Goal: Information Seeking & Learning: Learn about a topic

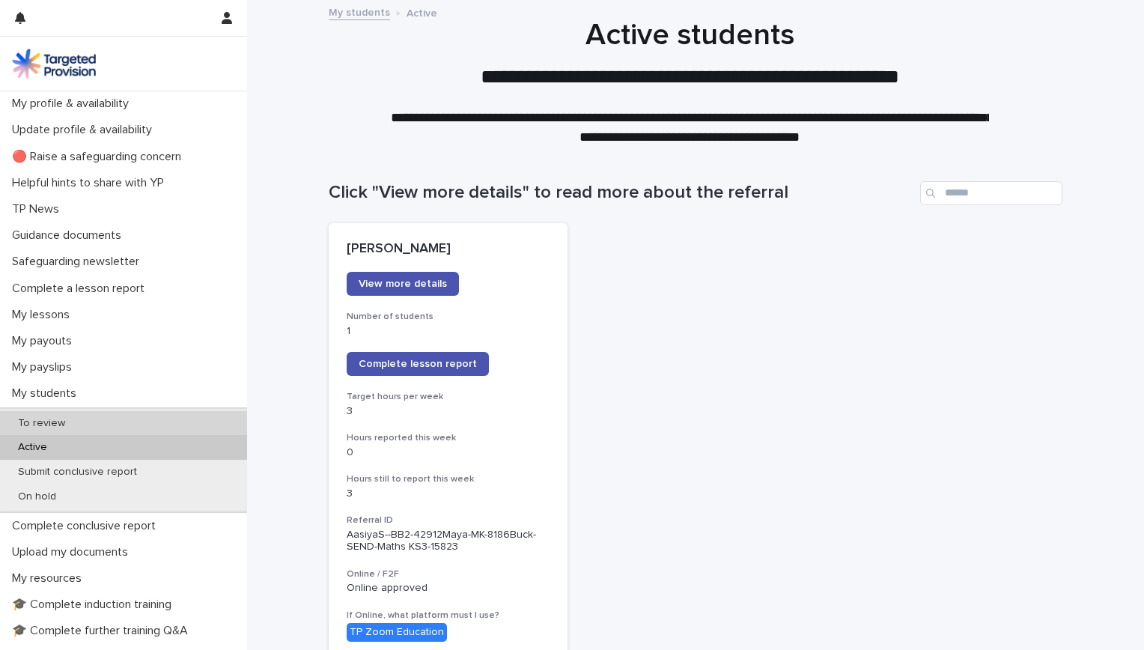
click at [159, 425] on div "To review" at bounding box center [123, 423] width 247 height 25
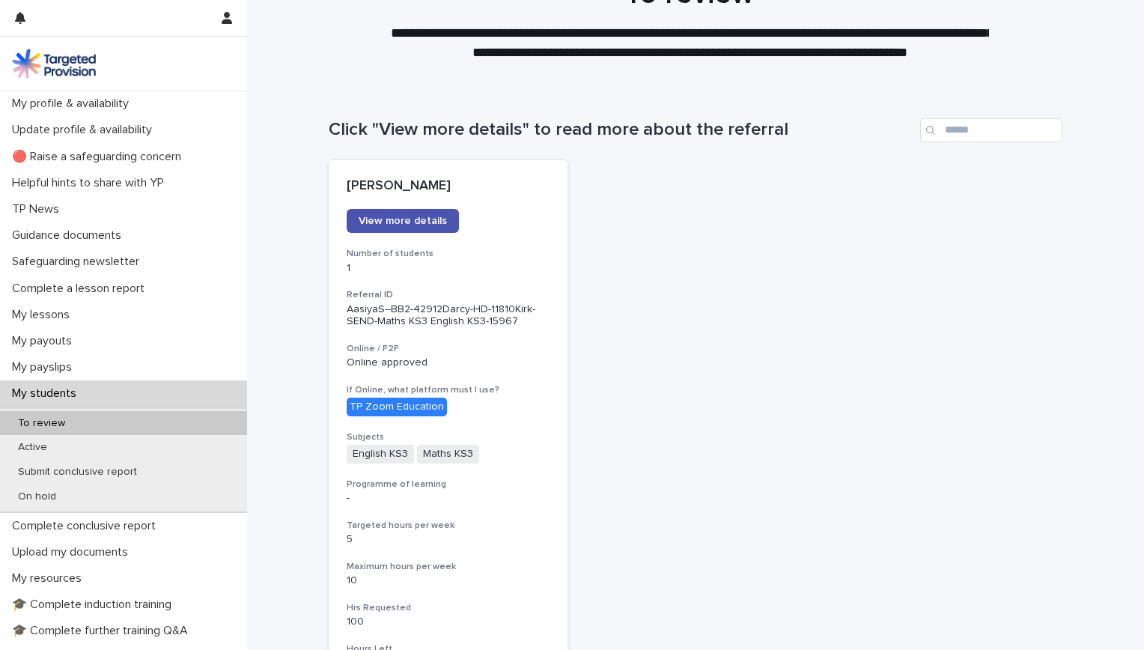
scroll to position [54, 0]
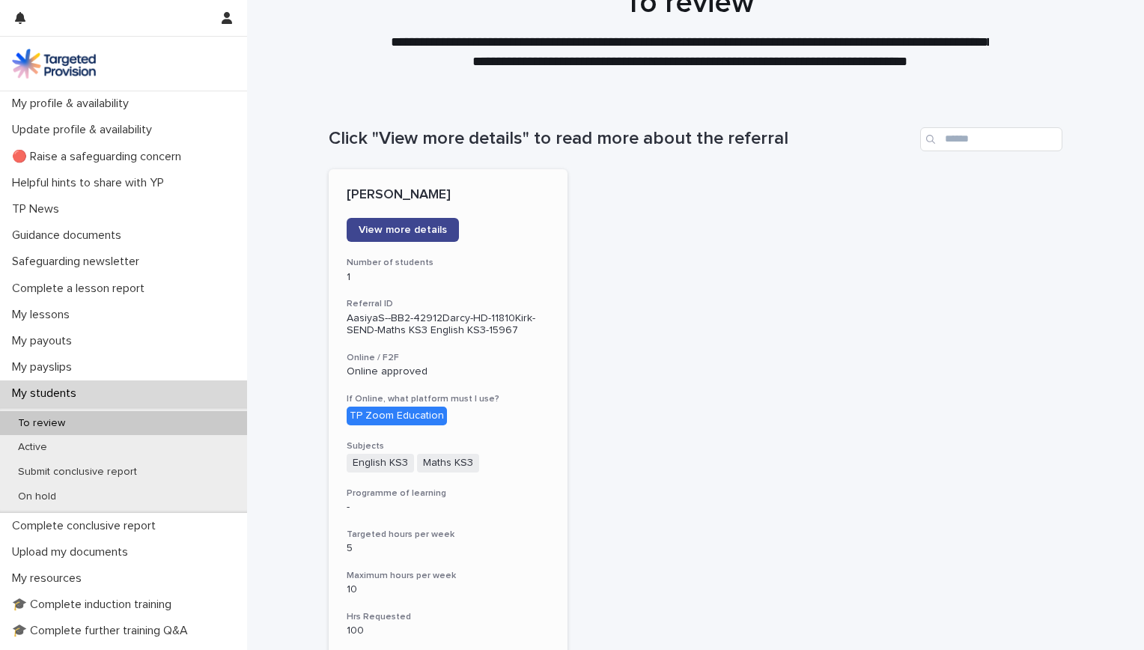
click at [370, 225] on span "View more details" at bounding box center [403, 230] width 88 height 10
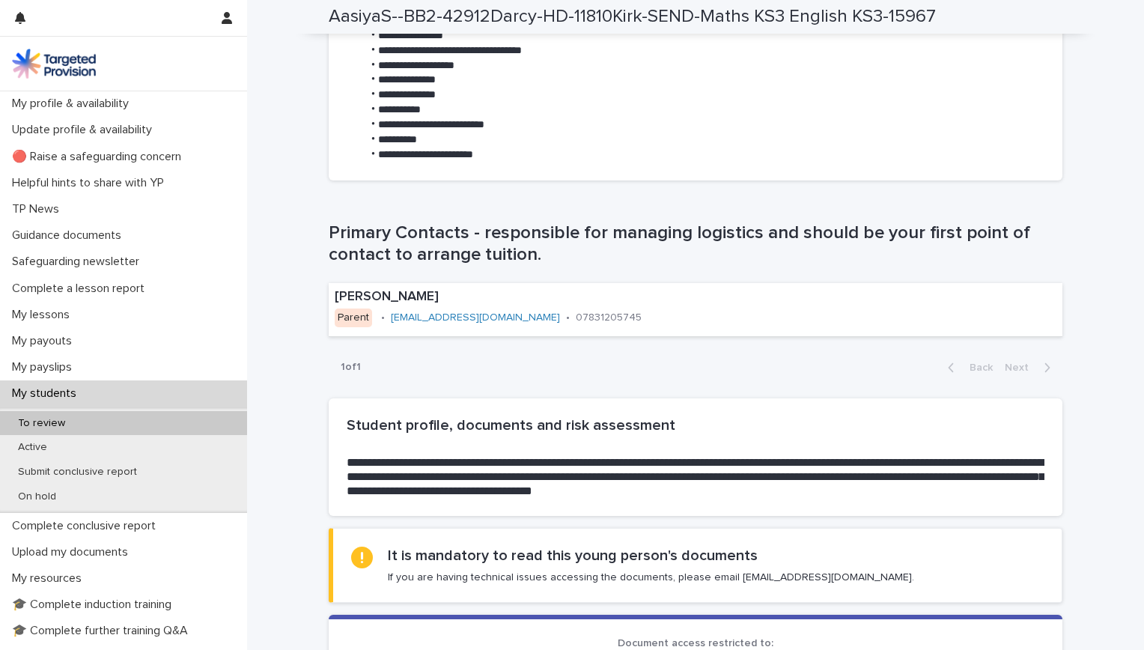
scroll to position [811, 0]
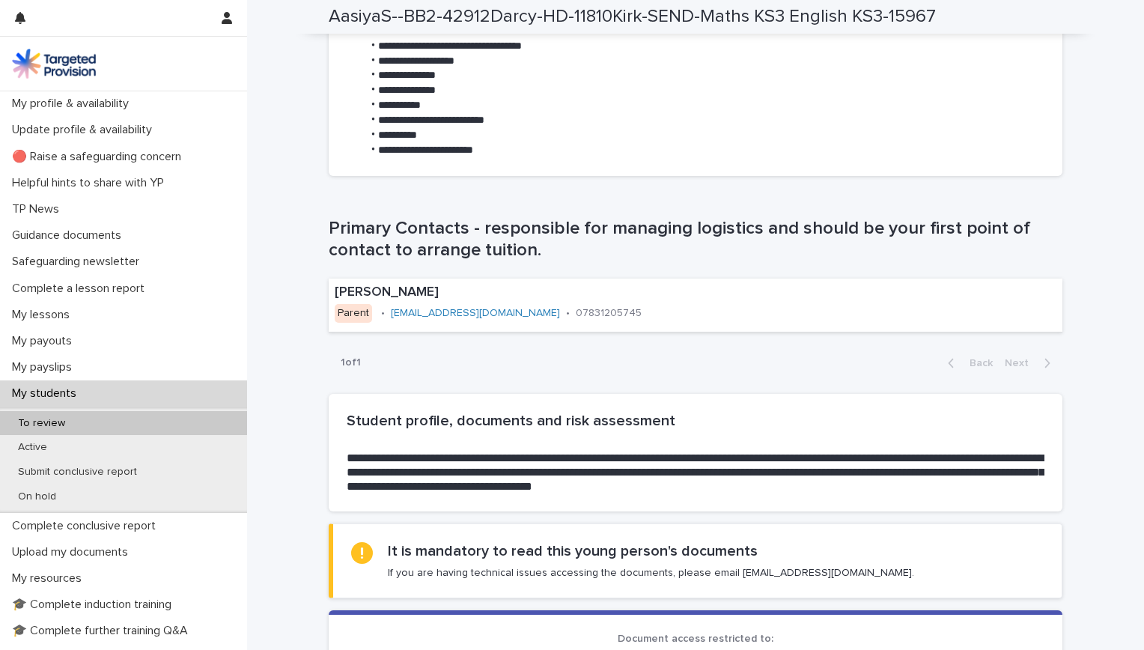
click at [1022, 492] on section "**********" at bounding box center [695, 453] width 733 height 118
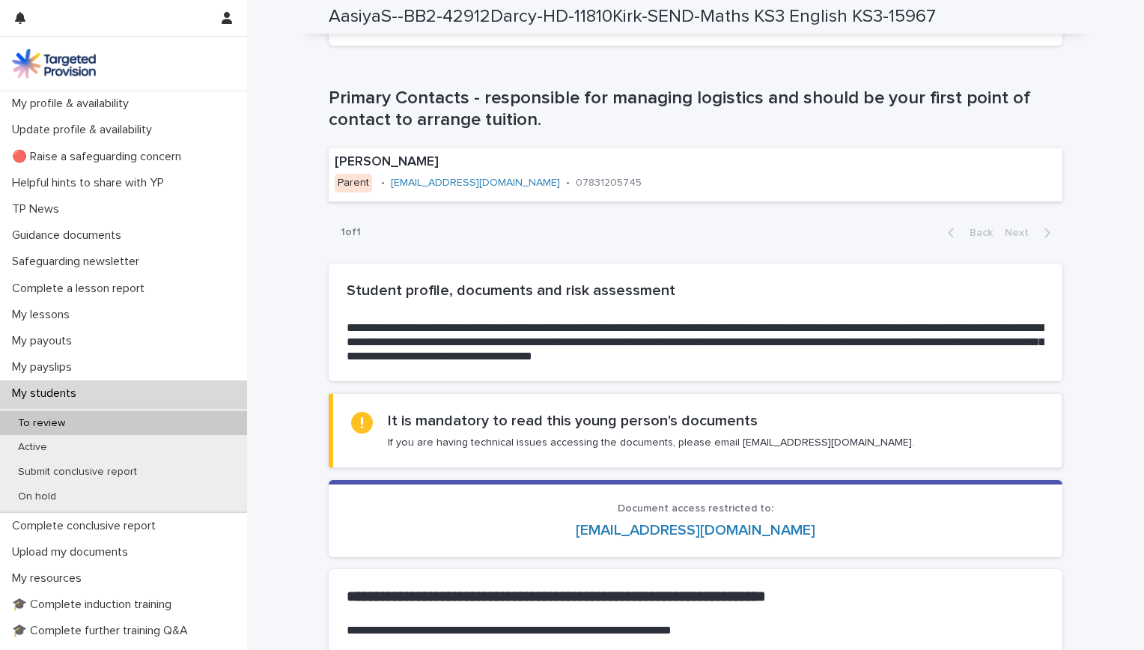
scroll to position [958, 0]
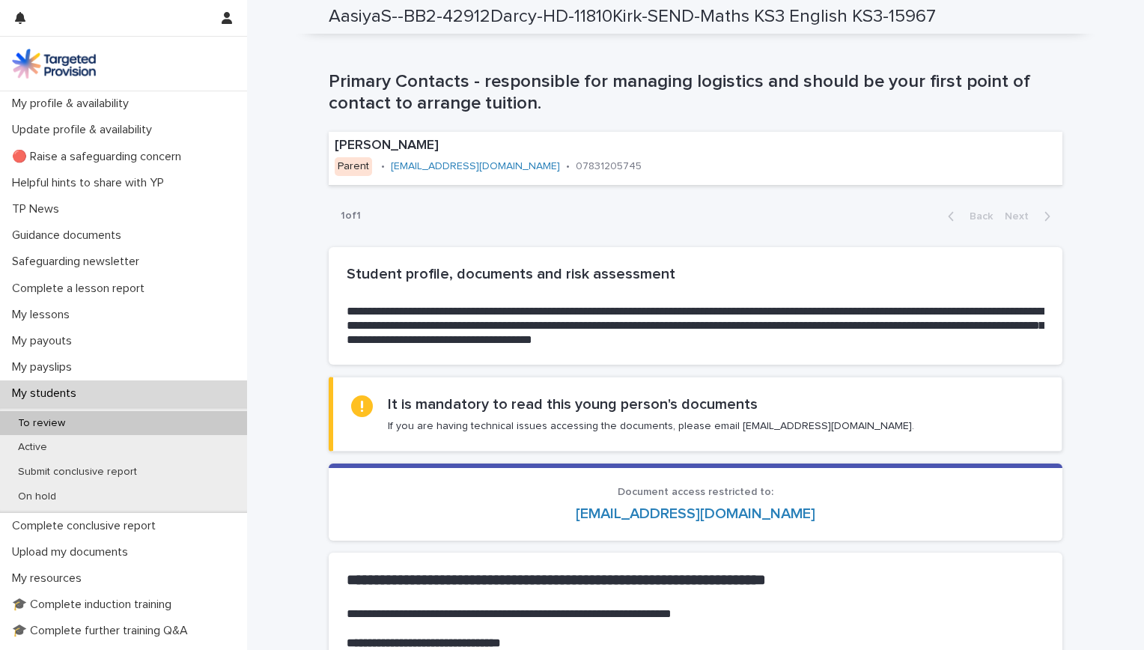
click at [1025, 487] on p "Document access restricted to:" at bounding box center [696, 492] width 698 height 13
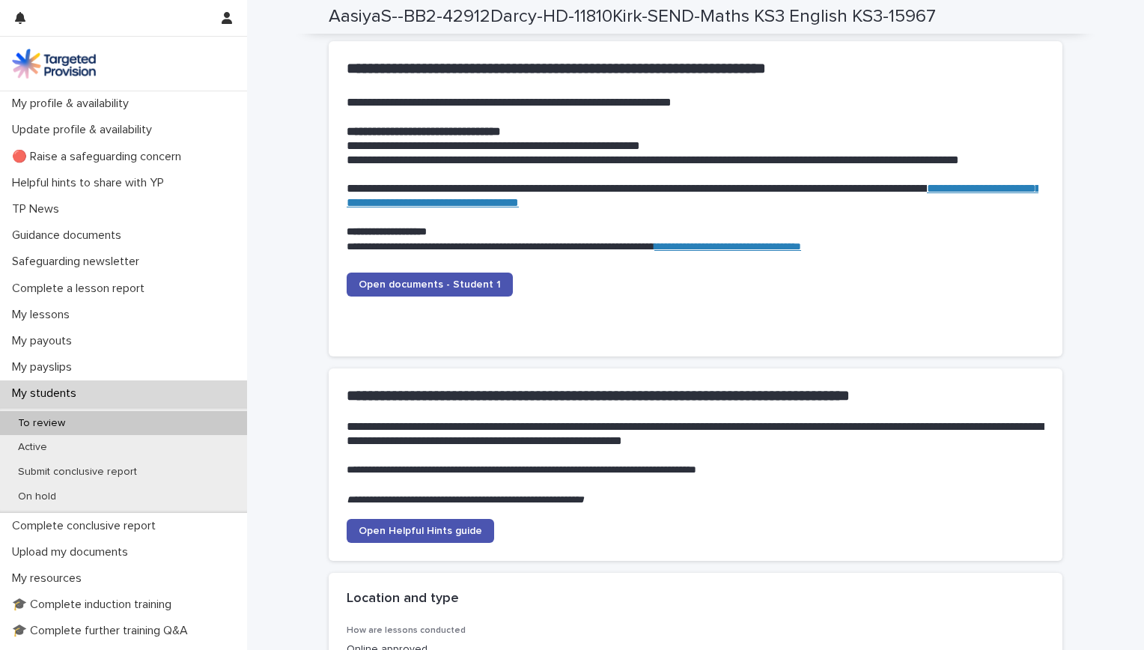
scroll to position [1470, 0]
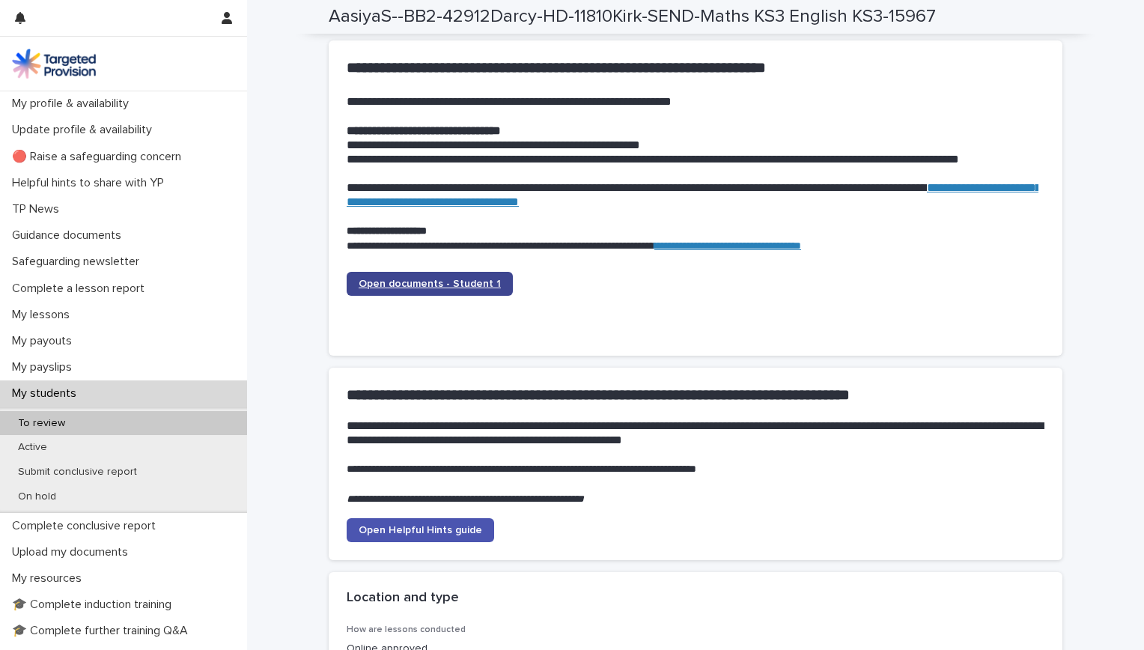
click at [428, 283] on span "Open documents - Student 1" at bounding box center [430, 283] width 142 height 10
click at [475, 279] on span "Open documents - Student 1" at bounding box center [430, 283] width 142 height 10
click at [458, 280] on span "Open documents - Student 1" at bounding box center [430, 283] width 142 height 10
click at [474, 281] on span "Open documents - Student 1" at bounding box center [430, 283] width 142 height 10
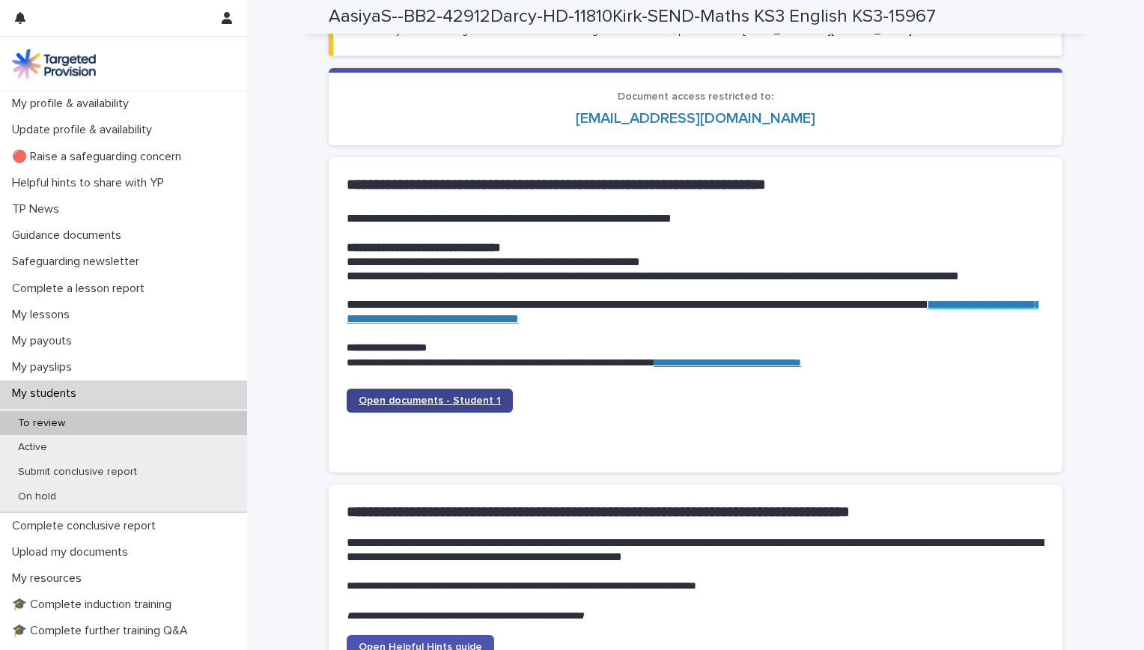
scroll to position [1309, 0]
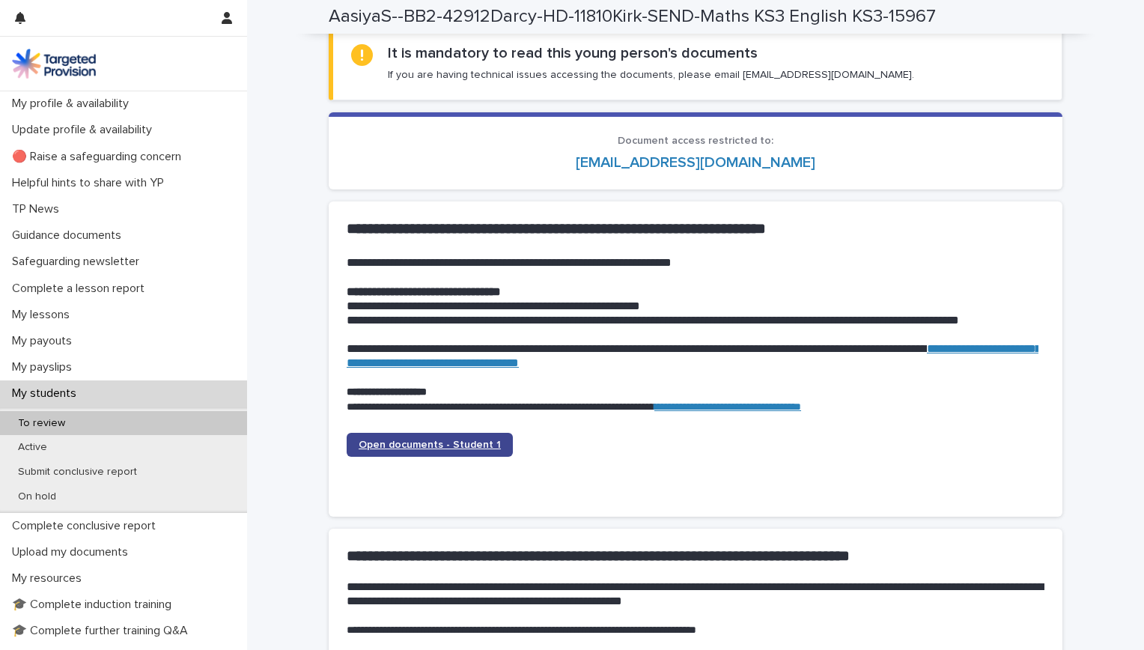
click at [442, 444] on span "Open documents - Student 1" at bounding box center [430, 444] width 142 height 10
click at [454, 439] on span "Open documents - Student 1" at bounding box center [430, 444] width 142 height 10
